Goal: Find specific page/section: Find specific page/section

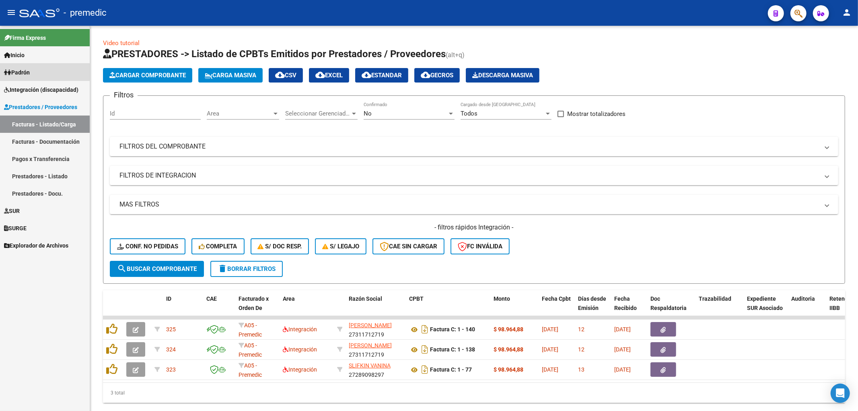
click at [35, 66] on link "Padrón" at bounding box center [45, 72] width 90 height 17
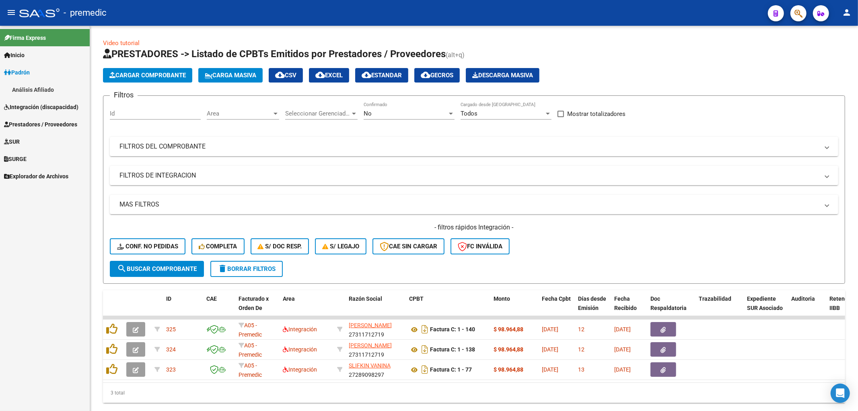
click at [29, 88] on link "Análisis Afiliado" at bounding box center [45, 89] width 90 height 17
click at [30, 69] on span "Padrón" at bounding box center [17, 72] width 26 height 9
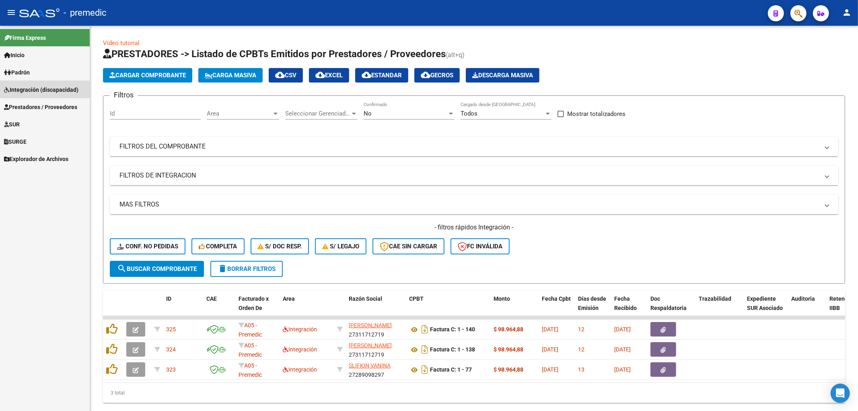
click at [31, 87] on span "Integración (discapacidad)" at bounding box center [41, 89] width 74 height 9
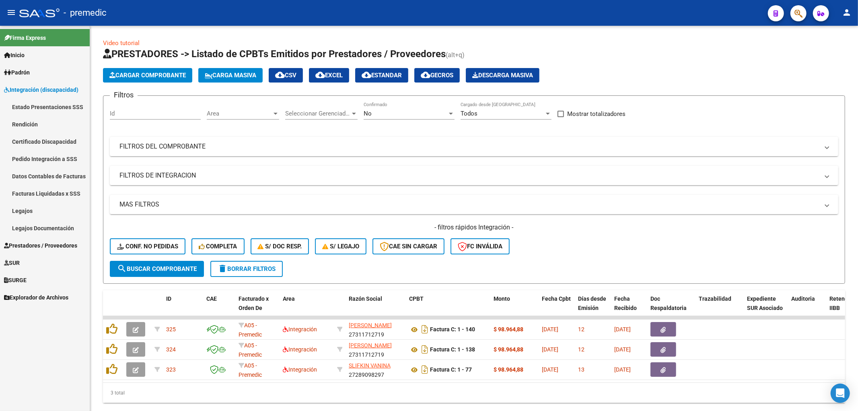
click at [25, 102] on link "Estado Presentaciones SSS" at bounding box center [45, 106] width 90 height 17
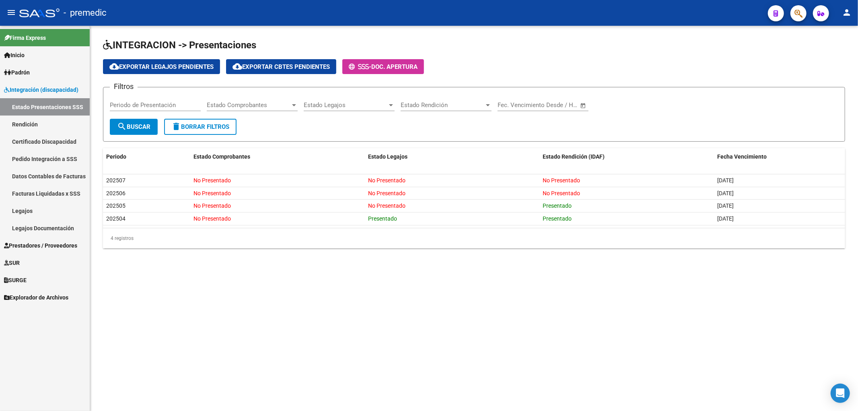
click at [27, 124] on link "Rendición" at bounding box center [45, 123] width 90 height 17
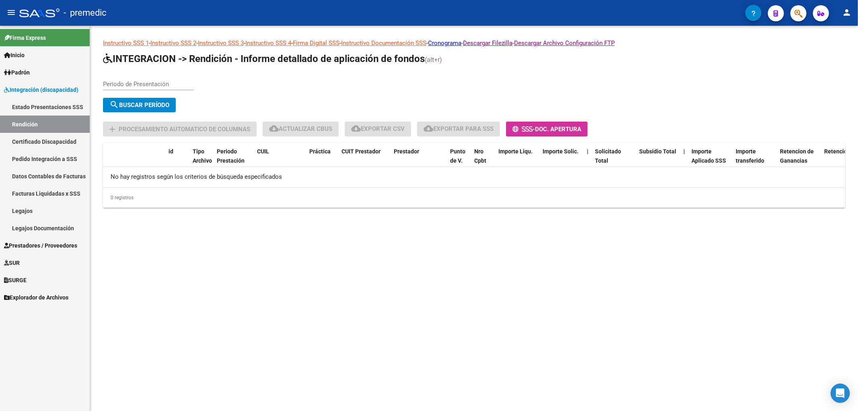
click at [26, 105] on link "Estado Presentaciones SSS" at bounding box center [45, 106] width 90 height 17
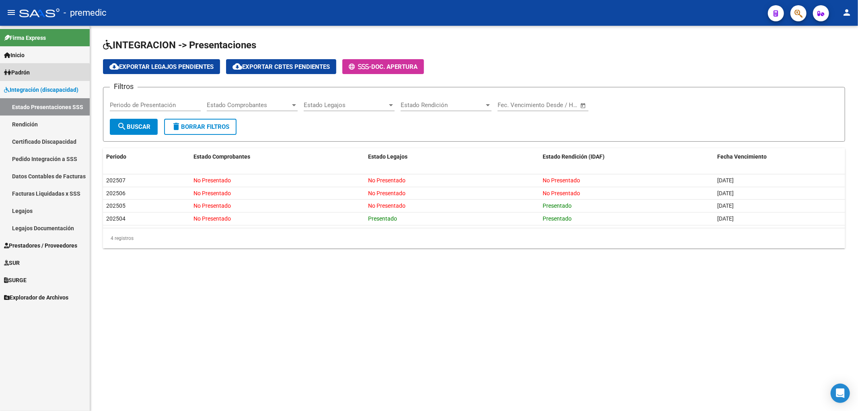
click at [29, 74] on span "Padrón" at bounding box center [17, 72] width 26 height 9
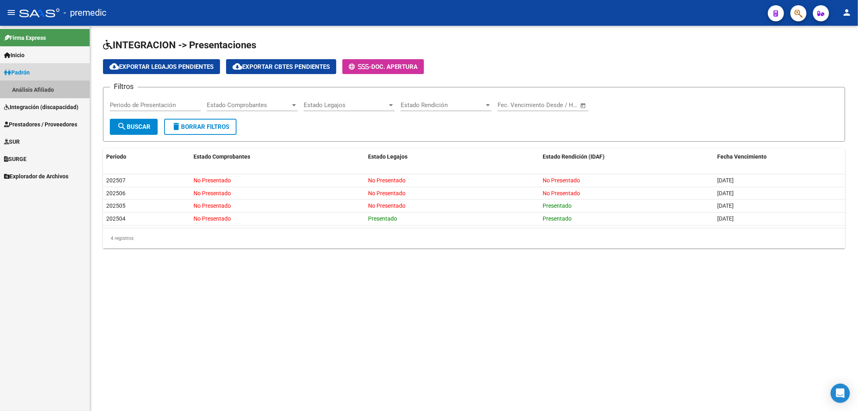
click at [32, 86] on link "Análisis Afiliado" at bounding box center [45, 89] width 90 height 17
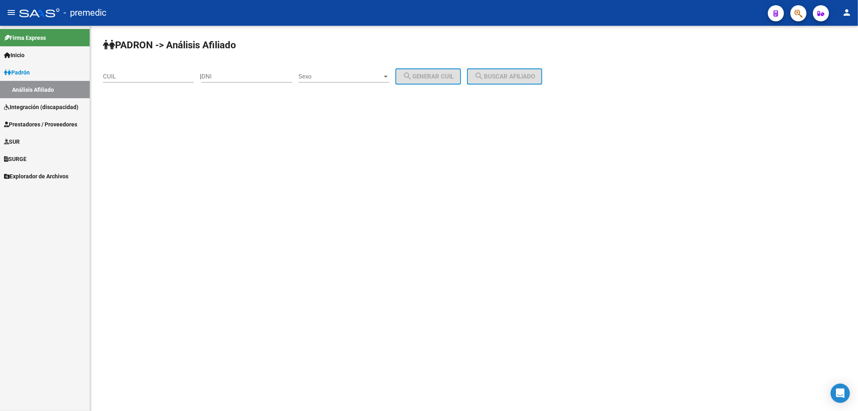
click at [29, 105] on span "Integración (discapacidad)" at bounding box center [41, 107] width 74 height 9
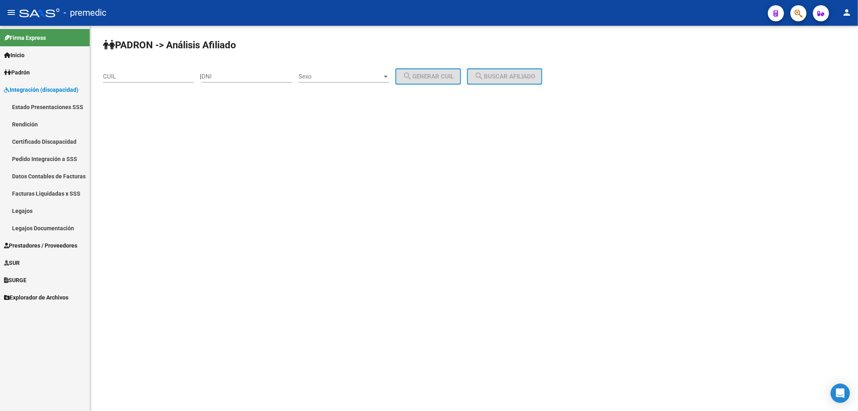
click at [21, 121] on link "Rendición" at bounding box center [45, 123] width 90 height 17
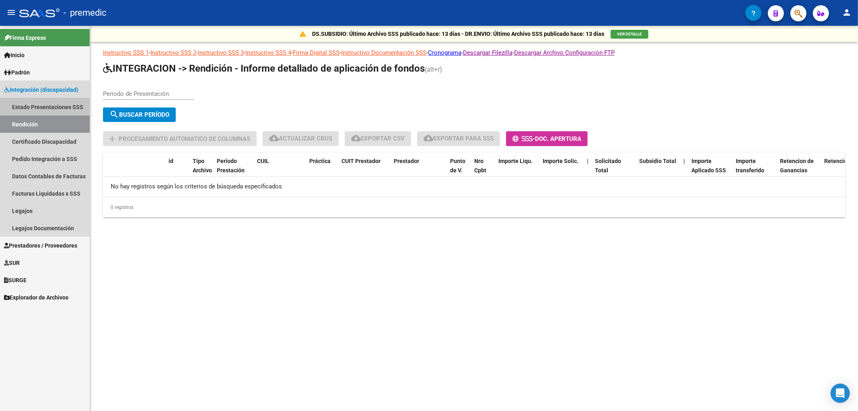
click at [29, 107] on link "Estado Presentaciones SSS" at bounding box center [45, 106] width 90 height 17
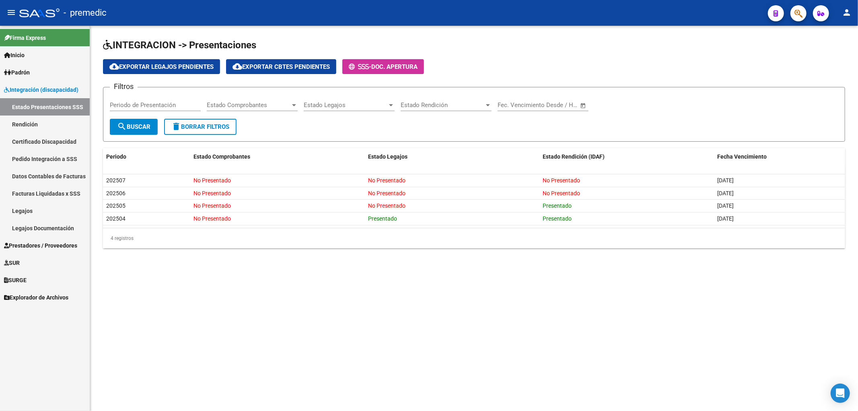
click at [27, 122] on link "Rendición" at bounding box center [45, 123] width 90 height 17
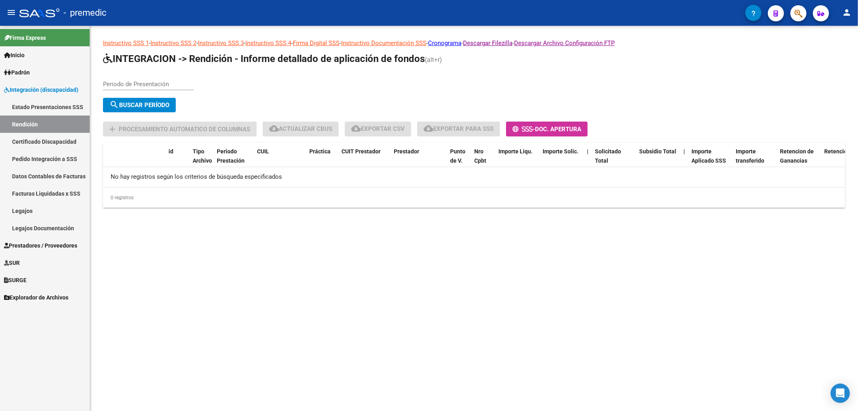
click at [39, 105] on link "Estado Presentaciones SSS" at bounding box center [45, 106] width 90 height 17
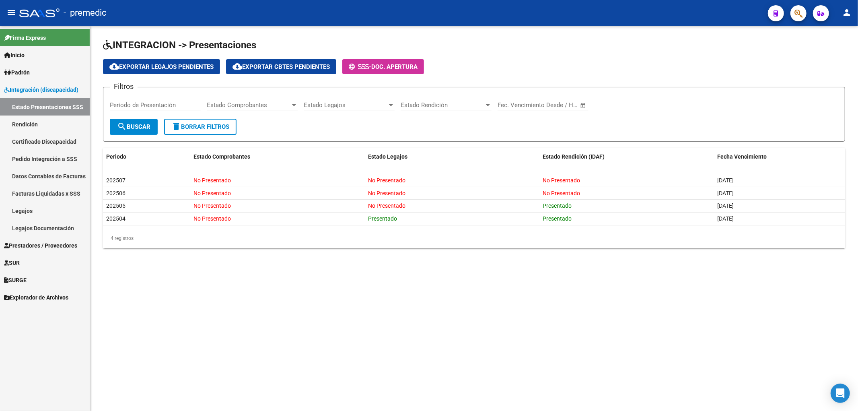
click at [30, 102] on link "Estado Presentaciones SSS" at bounding box center [45, 106] width 90 height 17
click at [37, 88] on span "Integración (discapacidad)" at bounding box center [41, 89] width 74 height 9
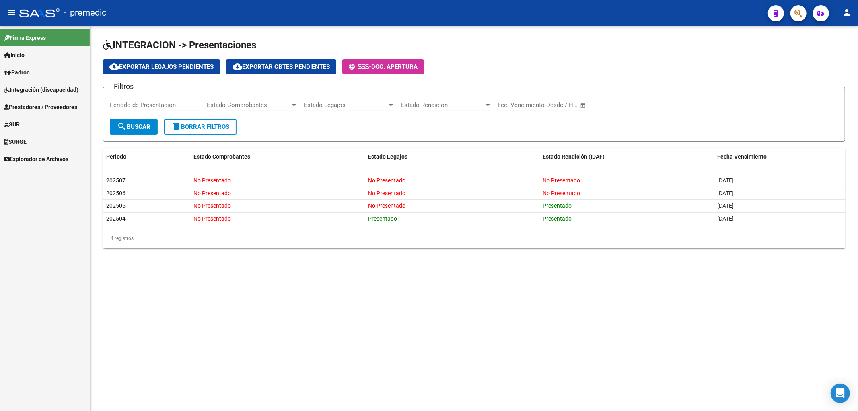
click at [35, 105] on span "Prestadores / Proveedores" at bounding box center [40, 107] width 73 height 9
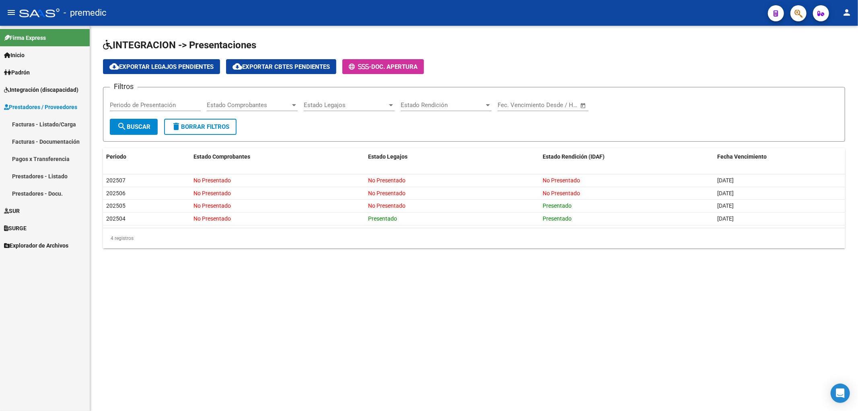
click at [27, 123] on link "Facturas - Listado/Carga" at bounding box center [45, 123] width 90 height 17
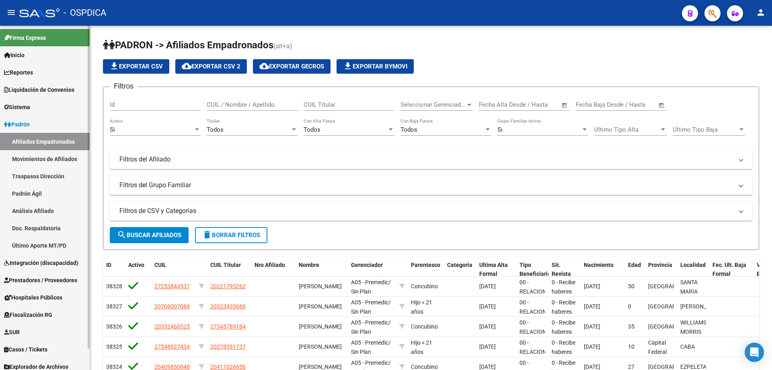
click at [20, 122] on span "Padrón" at bounding box center [17, 124] width 26 height 9
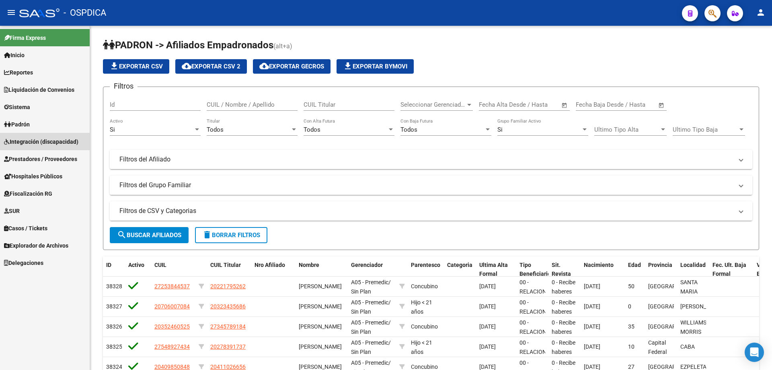
click at [29, 141] on span "Integración (discapacidad)" at bounding box center [41, 141] width 74 height 9
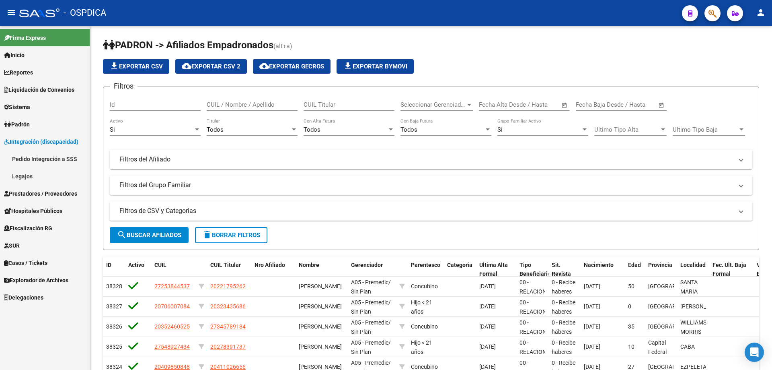
click at [24, 189] on span "Prestadores / Proveedores" at bounding box center [40, 193] width 73 height 9
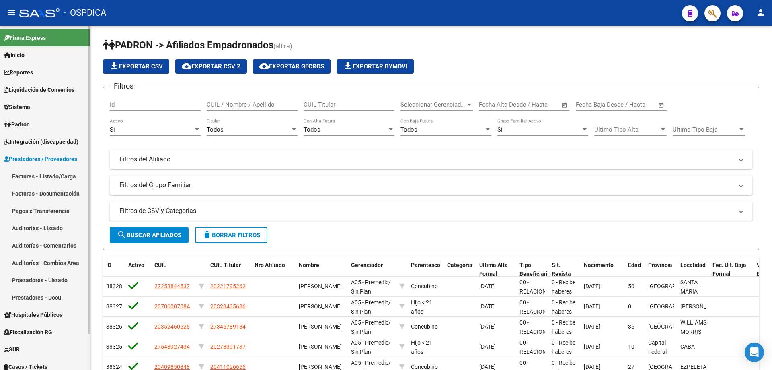
click at [39, 175] on link "Facturas - Listado/Carga" at bounding box center [45, 175] width 90 height 17
